Goal: Transaction & Acquisition: Subscribe to service/newsletter

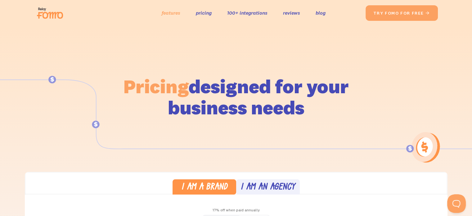
click at [163, 11] on link "features" at bounding box center [171, 12] width 19 height 9
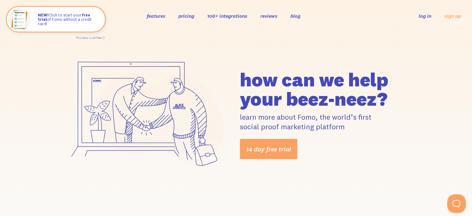
click at [189, 17] on link "pricing" at bounding box center [186, 16] width 16 height 6
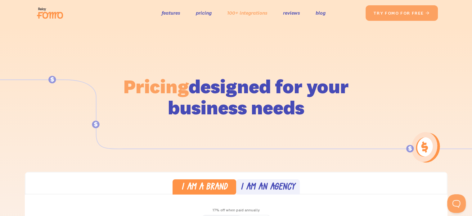
click at [235, 13] on link "100+ integrations" at bounding box center [247, 12] width 40 height 9
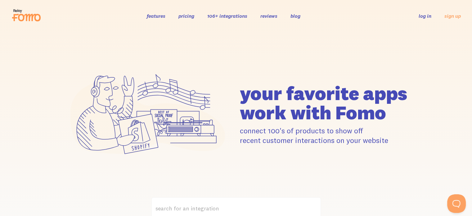
click at [271, 16] on link "reviews" at bounding box center [268, 16] width 17 height 6
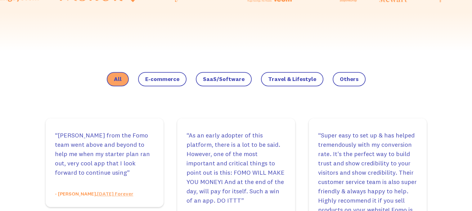
scroll to position [387, 0]
click at [159, 83] on label "E-commerce" at bounding box center [162, 79] width 48 height 14
click at [0, 0] on input "E-commerce" at bounding box center [0, 0] width 0 height 0
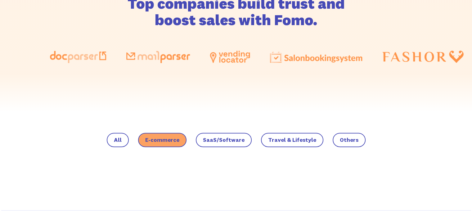
scroll to position [321, 0]
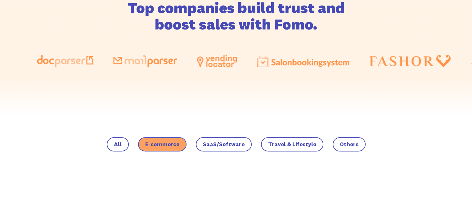
click at [218, 145] on span "SaaS/Software" at bounding box center [224, 144] width 42 height 6
click at [0, 0] on input "SaaS/Software" at bounding box center [0, 0] width 0 height 0
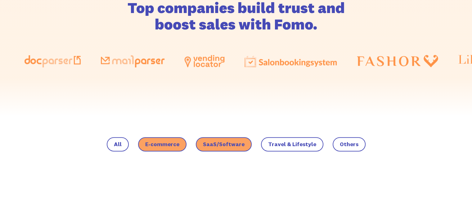
scroll to position [367, 0]
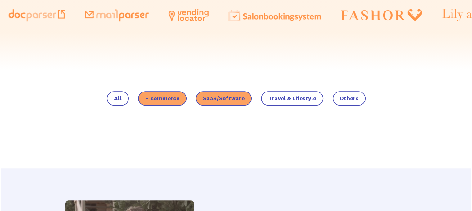
click at [165, 99] on span "E-commerce" at bounding box center [162, 98] width 34 height 6
click at [0, 0] on input "E-commerce" at bounding box center [0, 0] width 0 height 0
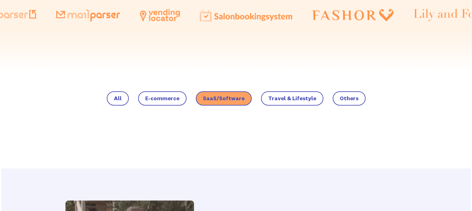
scroll to position [360, 0]
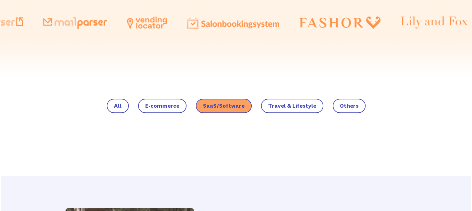
click at [289, 103] on span "Travel & Lifestyle" at bounding box center [292, 106] width 48 height 6
click at [0, 0] on input "Travel & Lifestyle" at bounding box center [0, 0] width 0 height 0
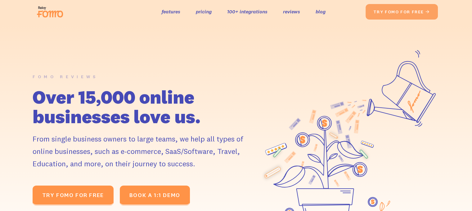
scroll to position [0, 0]
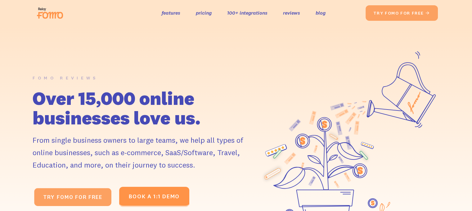
click at [69, 192] on link "TRY fomo for FREE " at bounding box center [72, 197] width 77 height 18
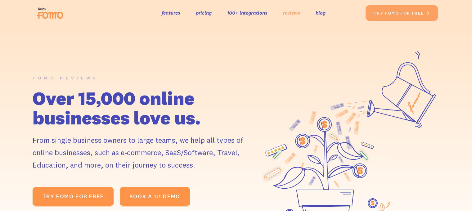
click at [297, 13] on link "reviews" at bounding box center [291, 12] width 17 height 9
click at [257, 15] on link "100+ integrations" at bounding box center [247, 12] width 40 height 9
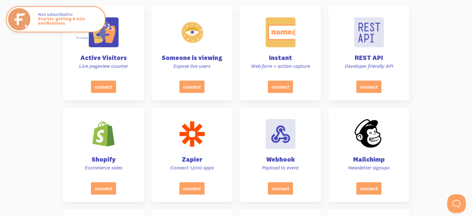
scroll to position [244, 0]
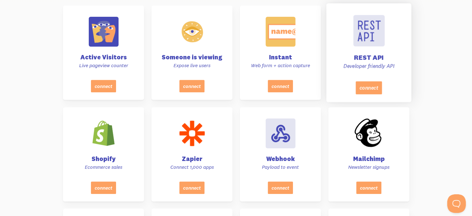
click at [360, 47] on div "REST API Developer friendly API" at bounding box center [369, 44] width 70 height 74
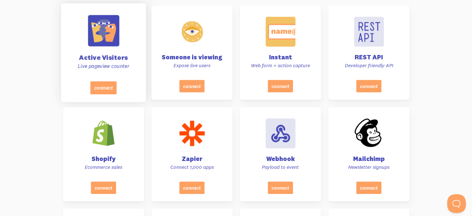
click at [101, 50] on div "Active Visitors Live pageview counter" at bounding box center [104, 44] width 70 height 74
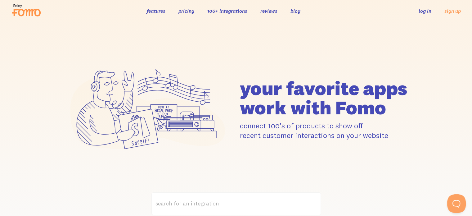
scroll to position [0, 0]
